Goal: Task Accomplishment & Management: Use online tool/utility

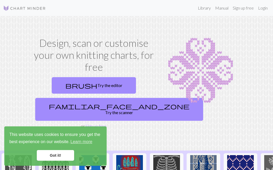
click at [243, 9] on link "Sign up free" at bounding box center [243, 8] width 25 height 11
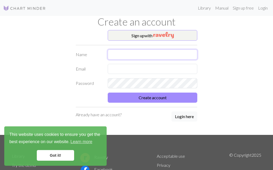
click at [127, 54] on input "text" at bounding box center [153, 55] width 90 height 10
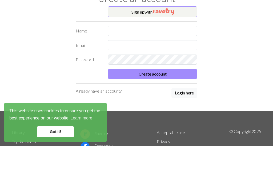
click at [147, 30] on button "Sign up with" at bounding box center [153, 35] width 90 height 11
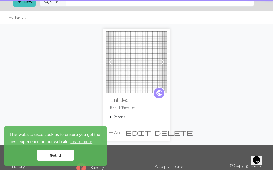
scroll to position [0, 0]
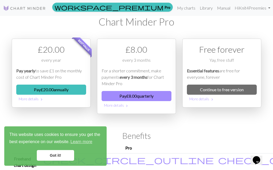
click at [232, 86] on link "Continue to free version" at bounding box center [222, 90] width 70 height 10
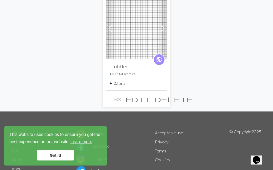
scroll to position [57, 0]
click at [122, 98] on button "add Add" at bounding box center [115, 99] width 18 height 10
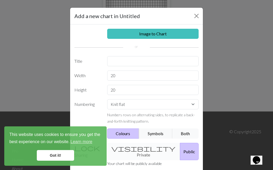
scroll to position [0, 0]
click at [154, 34] on link "Image to Chart" at bounding box center [153, 34] width 92 height 10
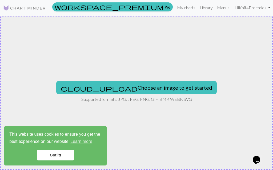
click at [149, 86] on button "cloud_upload Choose an image to get started" at bounding box center [136, 88] width 161 height 13
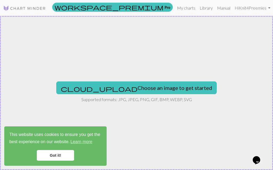
click at [147, 88] on button "cloud_upload Choose an image to get started" at bounding box center [136, 88] width 161 height 13
click at [138, 85] on button "cloud_upload Choose an image to get started" at bounding box center [136, 88] width 161 height 13
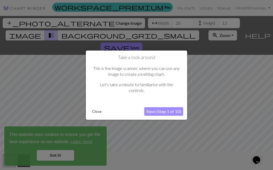
click at [173, 109] on button "Next (Step 1 of 10)" at bounding box center [163, 111] width 39 height 9
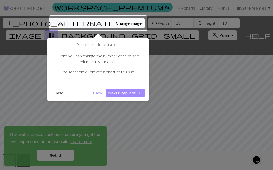
scroll to position [10, 0]
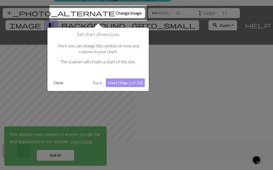
click at [88, 15] on div at bounding box center [98, 12] width 98 height 15
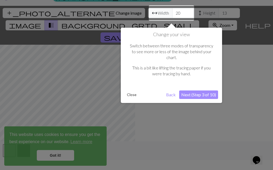
click at [201, 91] on button "Next (Step 3 of 10)" at bounding box center [198, 95] width 39 height 9
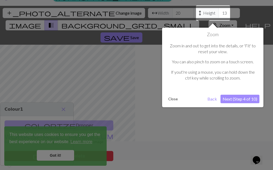
click at [243, 99] on button "Next (Step 4 of 10)" at bounding box center [240, 99] width 39 height 9
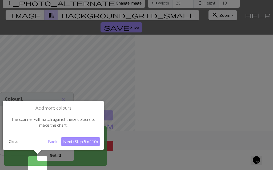
scroll to position [24, 0]
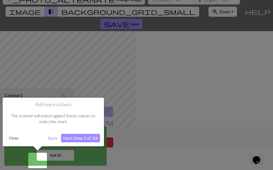
click at [86, 140] on button "Next (Step 5 of 10)" at bounding box center [80, 138] width 39 height 9
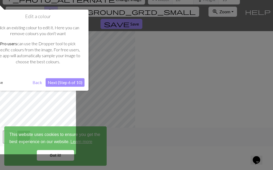
click at [55, 157] on div at bounding box center [136, 73] width 273 height 194
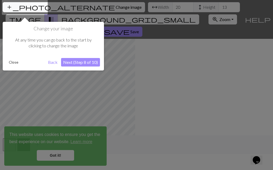
scroll to position [10, 0]
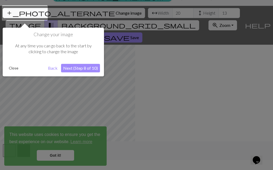
click at [57, 156] on div at bounding box center [136, 87] width 273 height 194
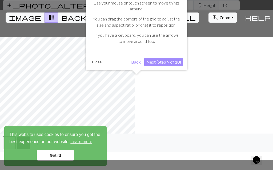
scroll to position [22, 0]
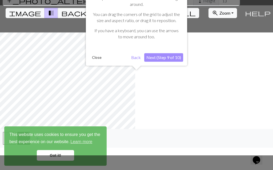
click at [59, 157] on div at bounding box center [136, 75] width 273 height 194
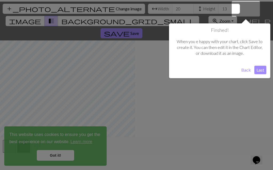
scroll to position [10, 0]
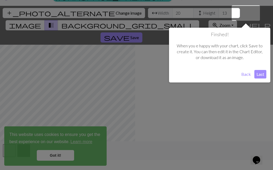
click at [245, 75] on button "Back" at bounding box center [246, 74] width 14 height 9
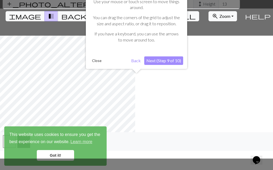
scroll to position [22, 0]
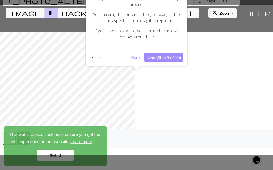
click at [137, 58] on button "Back" at bounding box center [136, 57] width 14 height 9
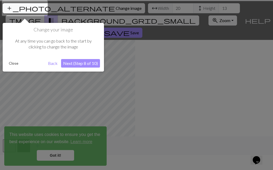
scroll to position [10, 0]
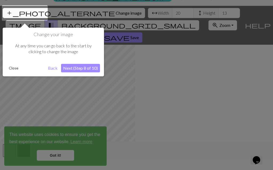
click at [53, 68] on button "Back" at bounding box center [53, 68] width 14 height 9
click at [50, 71] on button "Back" at bounding box center [53, 68] width 14 height 9
click at [88, 68] on button "Next (Step 8 of 10)" at bounding box center [80, 68] width 39 height 9
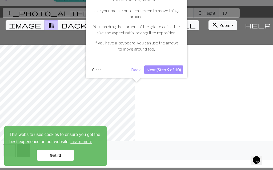
scroll to position [22, 0]
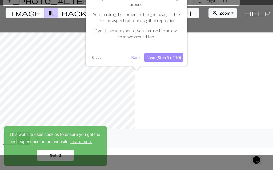
click at [176, 55] on button "Next (Step 9 of 10)" at bounding box center [163, 57] width 39 height 9
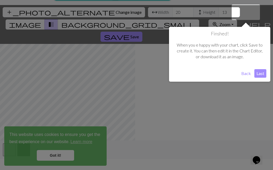
scroll to position [10, 0]
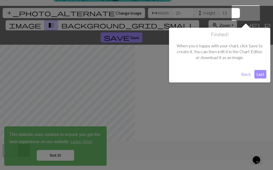
click at [262, 73] on button "Last" at bounding box center [260, 74] width 12 height 9
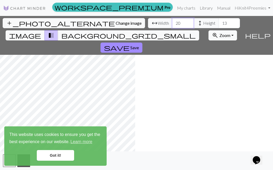
click at [172, 18] on input "20" at bounding box center [182, 23] width 21 height 10
type input "2"
type input "36"
click at [219, 18] on input "13" at bounding box center [229, 23] width 21 height 10
type input "1"
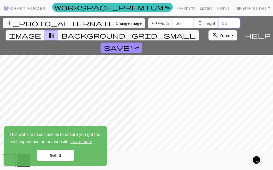
click at [219, 18] on input "36" at bounding box center [229, 23] width 21 height 10
type input "3"
type input "24"
click at [185, 32] on span "background_grid_small" at bounding box center [128, 35] width 134 height 7
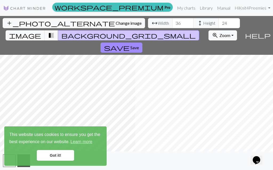
click at [45, 30] on button "image" at bounding box center [25, 35] width 39 height 10
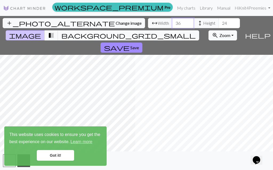
click at [172, 18] on input "36" at bounding box center [182, 23] width 21 height 10
click at [172, 18] on input "35" at bounding box center [182, 23] width 21 height 10
type input "37"
click at [139, 45] on span "Save" at bounding box center [134, 47] width 9 height 5
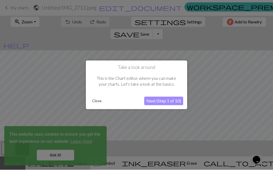
click at [170, 102] on button "Next (Step 1 of 10)" at bounding box center [163, 101] width 39 height 9
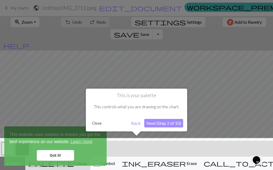
click at [174, 124] on button "Next (Step 2 of 10)" at bounding box center [163, 123] width 39 height 9
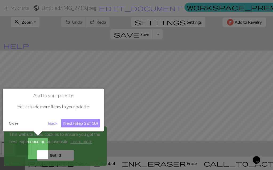
click at [87, 125] on button "Next (Step 3 of 10)" at bounding box center [80, 123] width 39 height 9
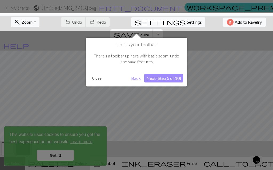
click at [168, 80] on button "Next (Step 5 of 10)" at bounding box center [163, 78] width 39 height 9
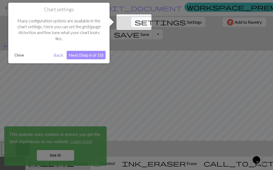
click at [87, 56] on button "Next (Step 6 of 10)" at bounding box center [86, 55] width 39 height 9
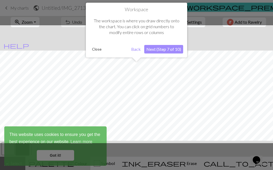
scroll to position [20, 0]
click at [171, 49] on button "Next (Step 7 of 10)" at bounding box center [163, 49] width 39 height 9
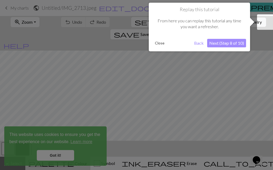
click at [232, 45] on button "Next (Step 8 of 10)" at bounding box center [226, 43] width 39 height 9
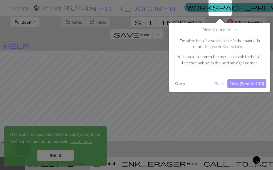
click at [256, 85] on button "Next (Step 9 of 10)" at bounding box center [246, 83] width 39 height 9
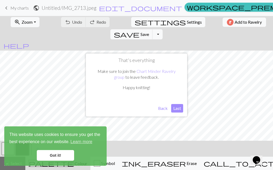
click at [177, 109] on button "Last" at bounding box center [177, 108] width 12 height 9
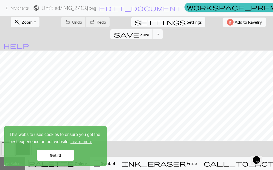
click at [61, 158] on link "Got it!" at bounding box center [55, 155] width 37 height 11
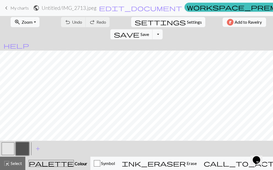
click at [7, 149] on button "button" at bounding box center [8, 149] width 13 height 13
click at [226, 168] on button "call_to_action Knitting mode Knitting mode" at bounding box center [261, 163] width 123 height 13
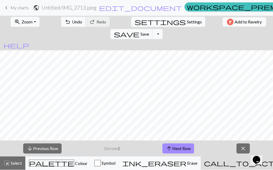
click at [227, 167] on span "call_to_action" at bounding box center [249, 163] width 90 height 7
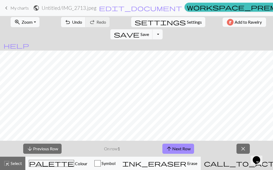
click at [260, 160] on icon "Chat widget" at bounding box center [256, 161] width 7 height 8
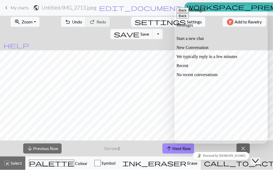
click at [183, 13] on button "Back" at bounding box center [183, 10] width 12 height 6
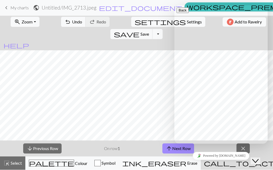
click at [74, 166] on span "Colour" at bounding box center [80, 163] width 13 height 5
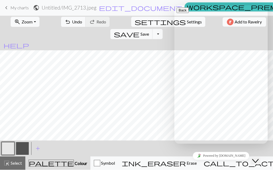
click at [25, 151] on button "button" at bounding box center [22, 149] width 13 height 13
click at [51, 166] on span "palette" at bounding box center [51, 163] width 45 height 7
click at [53, 167] on button "palette Colour Colour" at bounding box center [57, 163] width 65 height 13
click at [61, 167] on div "palette Colour Colour" at bounding box center [58, 163] width 59 height 7
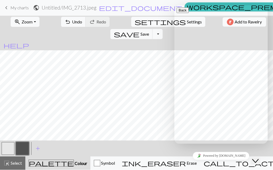
click at [74, 165] on span "Colour" at bounding box center [80, 163] width 13 height 5
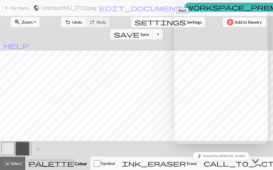
click at [50, 166] on span "palette" at bounding box center [51, 163] width 45 height 7
click at [65, 167] on div "palette Colour Colour" at bounding box center [58, 163] width 59 height 7
click at [112, 167] on button "Symbol" at bounding box center [104, 163] width 28 height 13
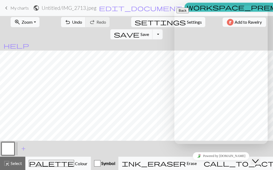
click at [113, 167] on button "Symbol" at bounding box center [104, 163] width 27 height 13
click at [110, 168] on button "Symbol" at bounding box center [104, 163] width 27 height 13
click at [101, 166] on div "button" at bounding box center [97, 164] width 6 height 6
click at [108, 168] on button "Symbol" at bounding box center [104, 163] width 27 height 13
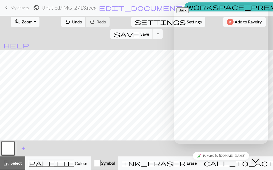
click at [72, 23] on span "Undo" at bounding box center [77, 21] width 10 height 5
click at [72, 21] on span "Undo" at bounding box center [77, 21] width 10 height 5
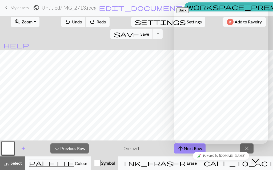
click at [72, 23] on span "Undo" at bounding box center [77, 21] width 10 height 5
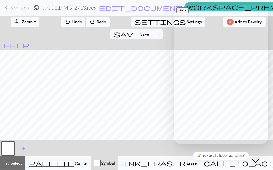
click at [72, 21] on span "Undo" at bounding box center [77, 21] width 10 height 5
click at [68, 21] on div "undo Undo Undo redo Redo Redo" at bounding box center [85, 22] width 57 height 12
click at [97, 22] on span "Redo" at bounding box center [102, 21] width 10 height 5
